Goal: Navigation & Orientation: Find specific page/section

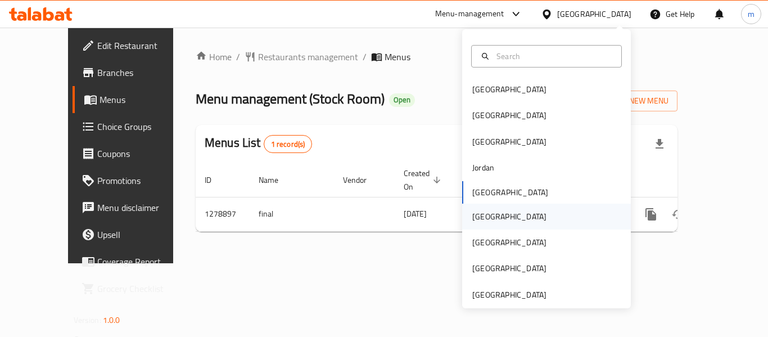
click at [483, 217] on div "Oman" at bounding box center [509, 216] width 74 height 12
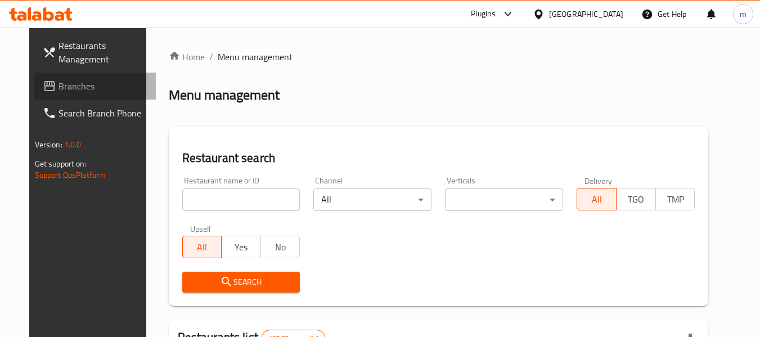
click at [58, 81] on span "Branches" at bounding box center [102, 85] width 89 height 13
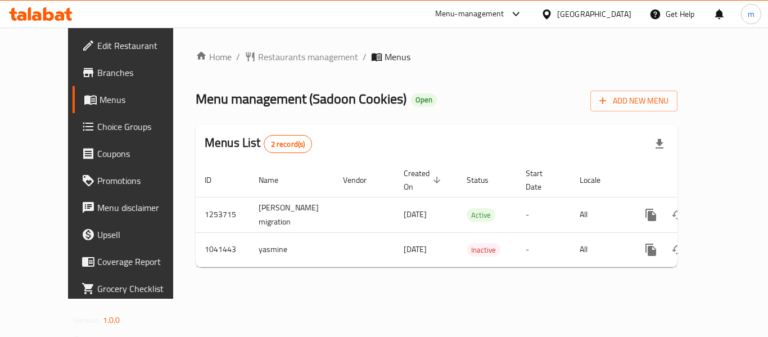
click at [557, 19] on div at bounding box center [549, 14] width 16 height 12
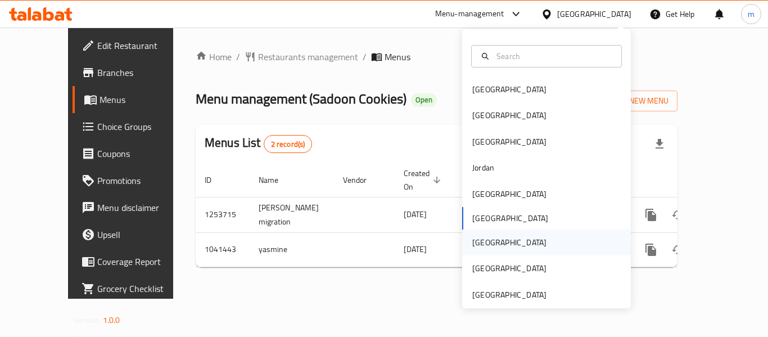
click at [472, 245] on div "[GEOGRAPHIC_DATA]" at bounding box center [509, 242] width 74 height 12
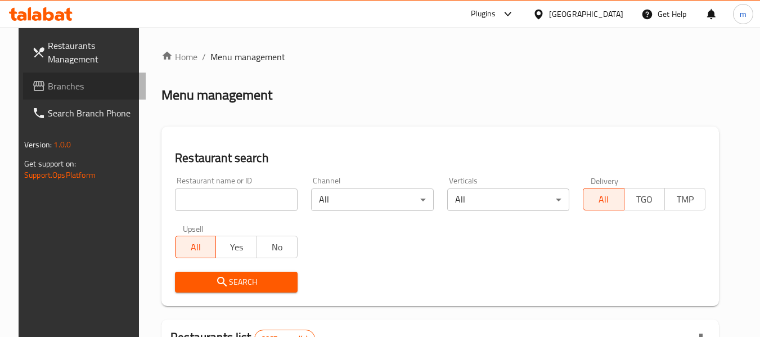
click at [48, 76] on link "Branches" at bounding box center [84, 86] width 123 height 27
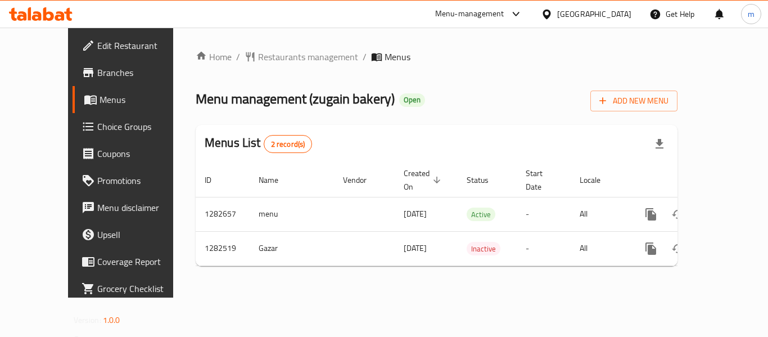
click at [553, 17] on icon at bounding box center [547, 14] width 12 height 12
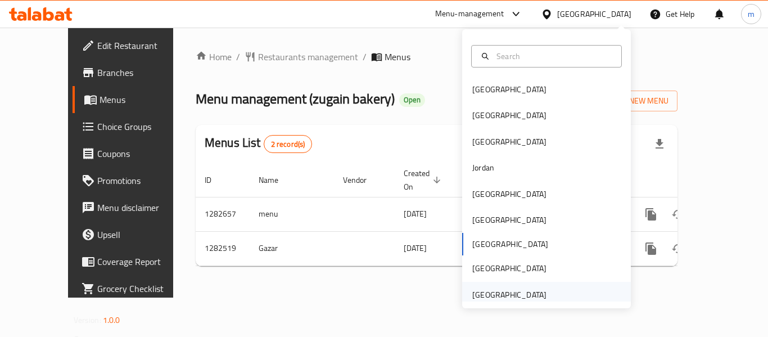
click at [503, 293] on div "[GEOGRAPHIC_DATA]" at bounding box center [509, 294] width 74 height 12
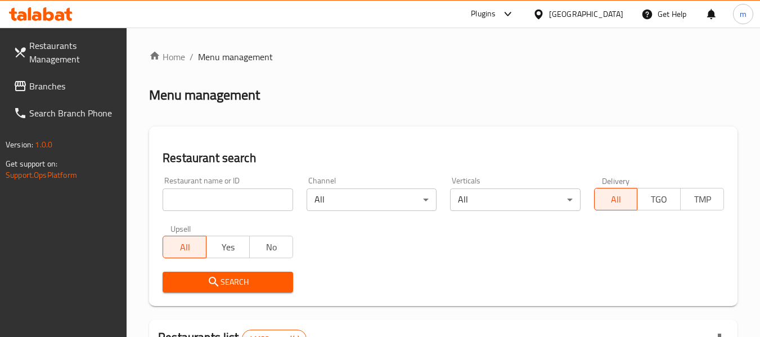
click at [42, 88] on span "Branches" at bounding box center [73, 85] width 89 height 13
